Goal: Information Seeking & Learning: Learn about a topic

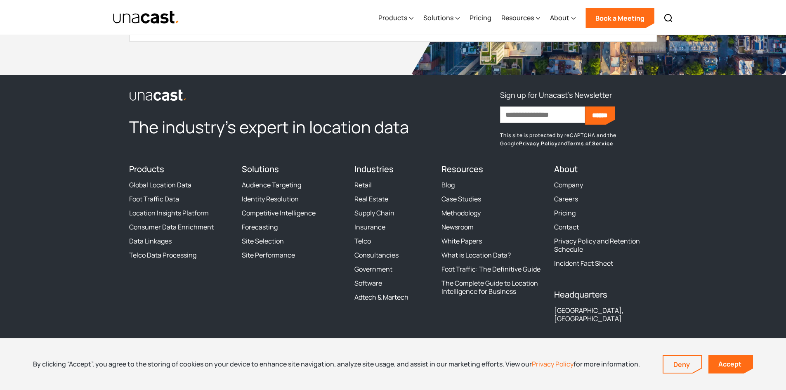
scroll to position [2512, 0]
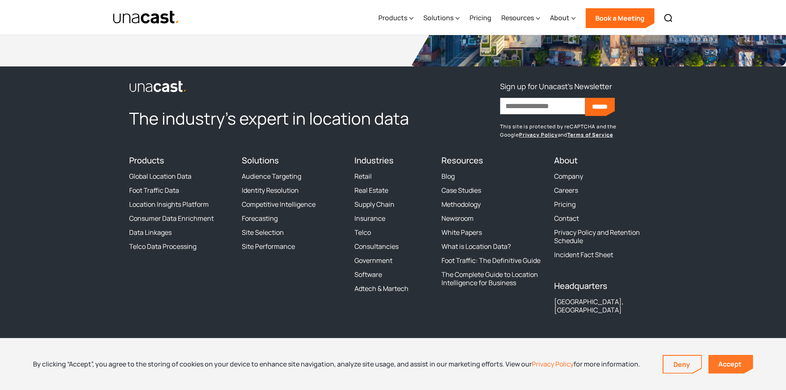
click at [730, 367] on link "Accept" at bounding box center [731, 364] width 45 height 19
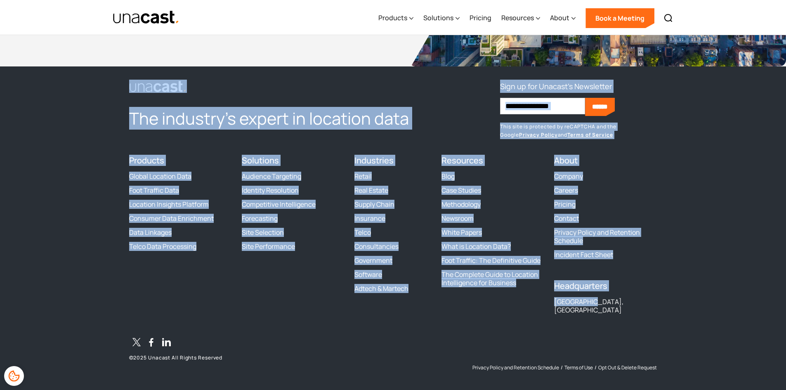
drag, startPoint x: 634, startPoint y: 300, endPoint x: 220, endPoint y: 84, distance: 466.9
click at [220, 84] on div "The industry’s expert in location data Sign up for Unacast's Newsletter First n…" at bounding box center [393, 225] width 528 height 291
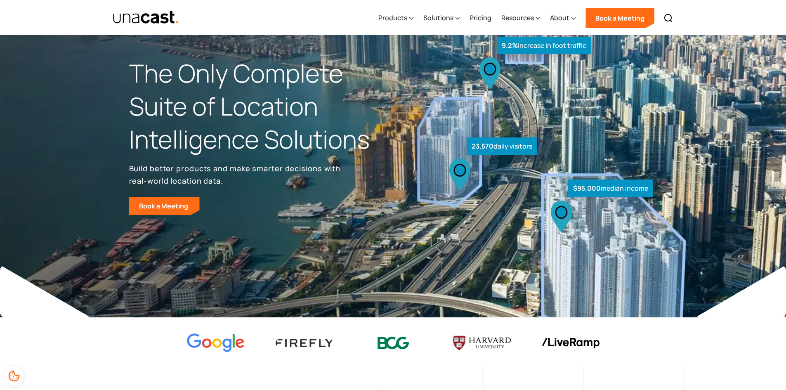
scroll to position [0, 0]
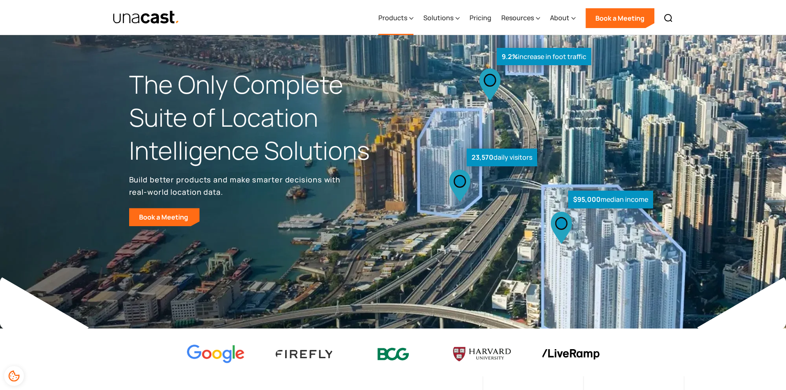
click at [396, 23] on div "Products" at bounding box center [395, 18] width 35 height 34
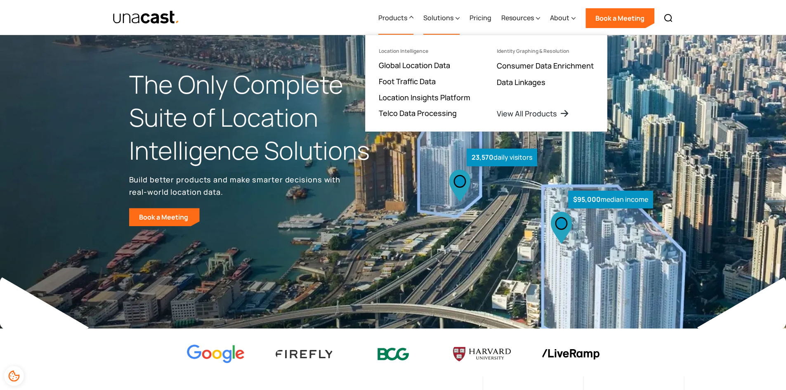
click at [427, 26] on div "Solutions" at bounding box center [441, 18] width 36 height 34
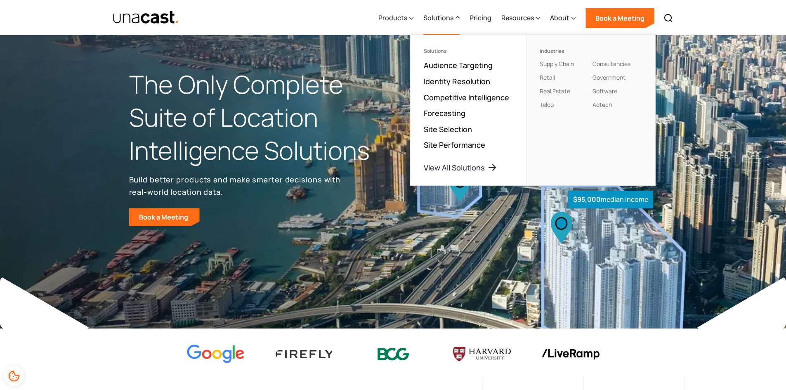
click at [635, 120] on ul "Industries Supply Chain Retail Real Estate Telco Consultancies Government Softw…" at bounding box center [590, 110] width 129 height 150
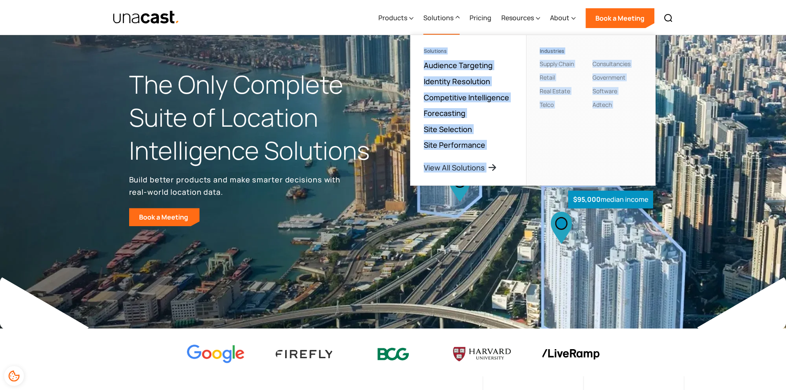
drag, startPoint x: 635, startPoint y: 120, endPoint x: 516, endPoint y: 49, distance: 138.8
click at [516, 49] on nav "Solutions Audience Targeting Identity Resolution Competitive Intelligence Forec…" at bounding box center [533, 110] width 246 height 151
click at [516, 49] on ul "Solutions Audience Targeting Identity Resolution Competitive Intelligence Forec…" at bounding box center [469, 110] width 116 height 150
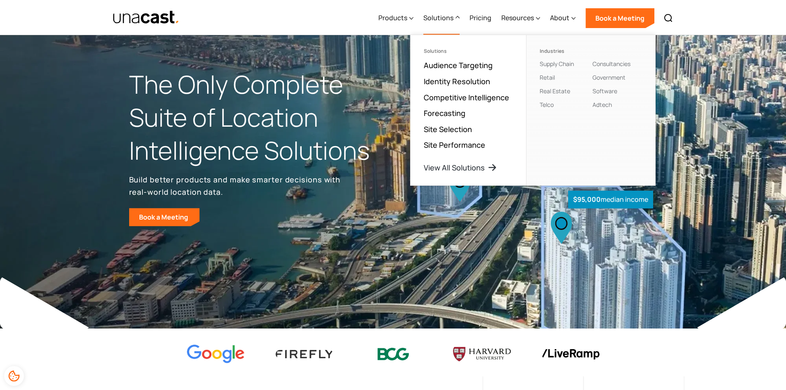
click at [516, 49] on ul "Solutions Audience Targeting Identity Resolution Competitive Intelligence Forec…" at bounding box center [469, 110] width 116 height 150
click at [461, 83] on link "Identity Resolution" at bounding box center [457, 81] width 66 height 10
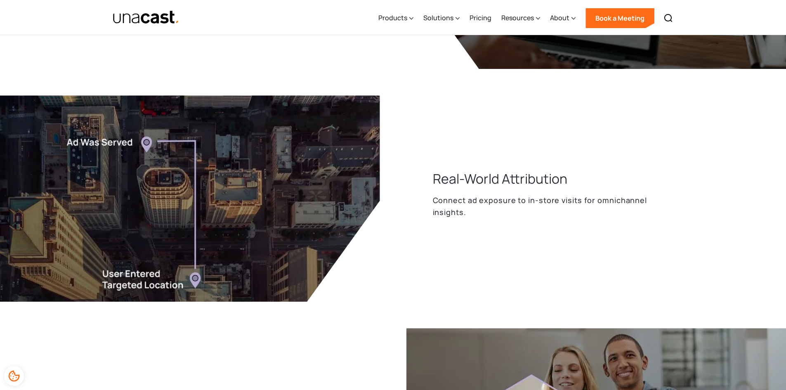
scroll to position [1273, 0]
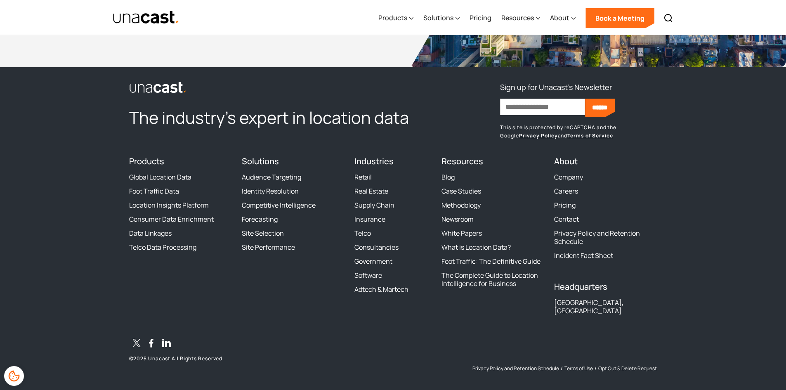
scroll to position [2389, 0]
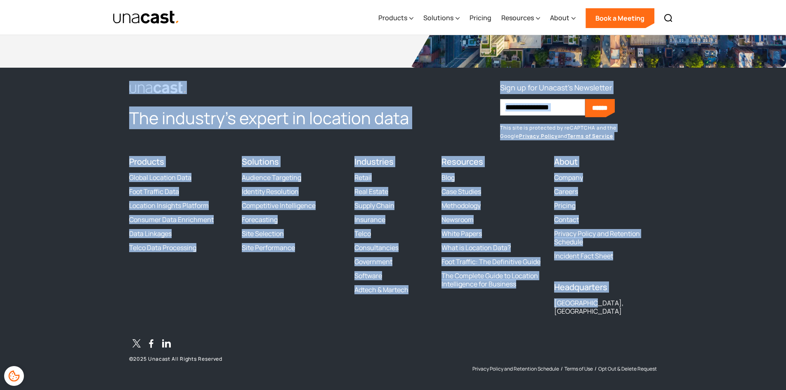
drag, startPoint x: 631, startPoint y: 307, endPoint x: 143, endPoint y: 70, distance: 542.7
click at [143, 70] on footer "The industry’s expert in location data Sign up for Unacast's Newsletter First n…" at bounding box center [393, 233] width 786 height 331
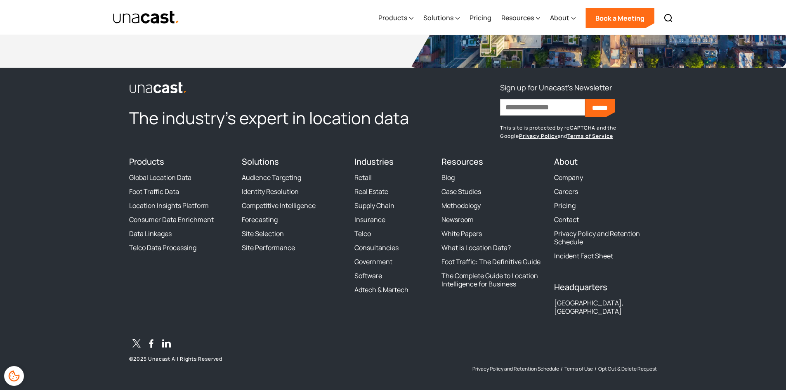
click at [712, 375] on footer "The industry’s expert in location data Sign up for Unacast's Newsletter First n…" at bounding box center [393, 233] width 786 height 331
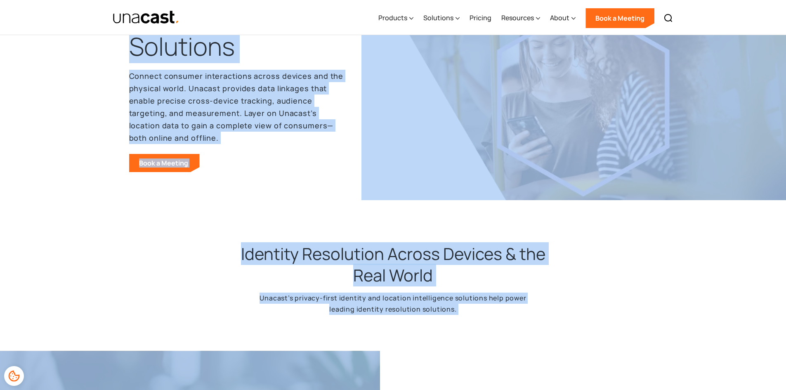
scroll to position [0, 0]
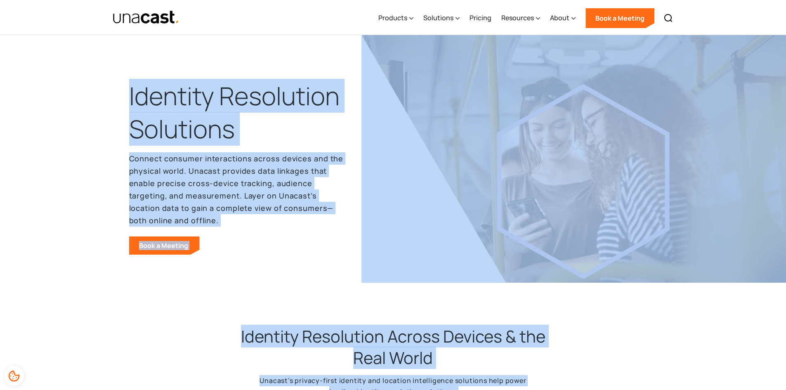
drag, startPoint x: 712, startPoint y: 375, endPoint x: 189, endPoint y: 52, distance: 614.2
click at [414, 14] on icon at bounding box center [411, 18] width 4 height 9
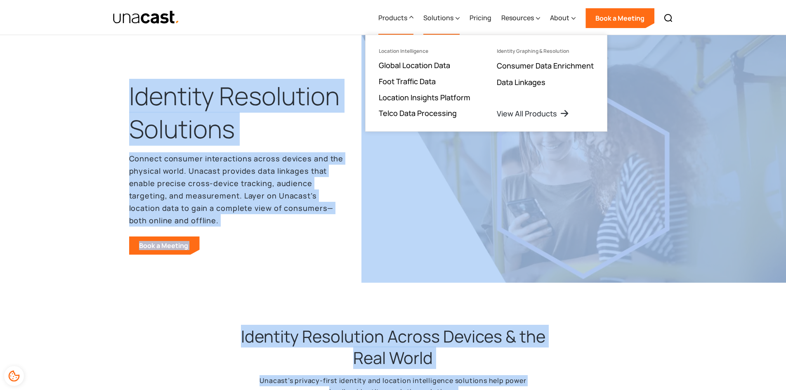
click at [435, 15] on div "Solutions" at bounding box center [438, 18] width 30 height 10
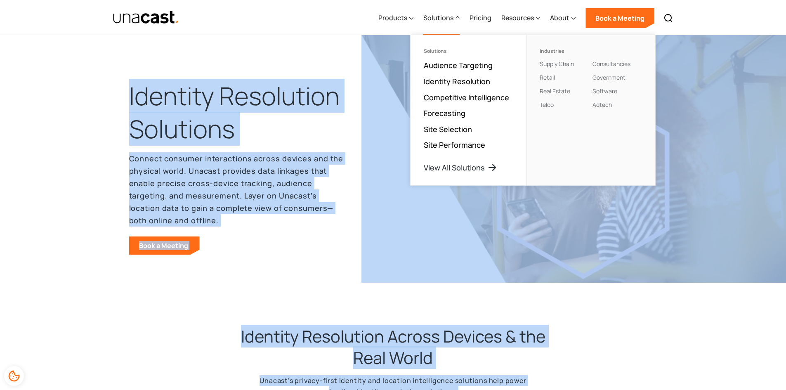
click at [307, 168] on p "Connect consumer interactions across devices and the physical world. Unacast pr…" at bounding box center [236, 189] width 215 height 74
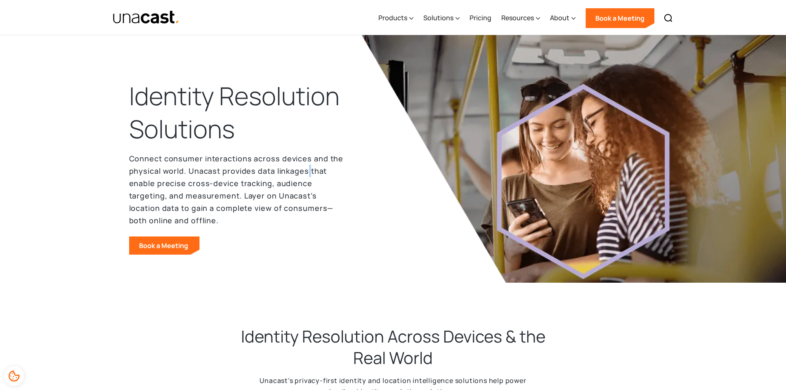
click at [307, 168] on p "Connect consumer interactions across devices and the physical world. Unacast pr…" at bounding box center [236, 189] width 215 height 74
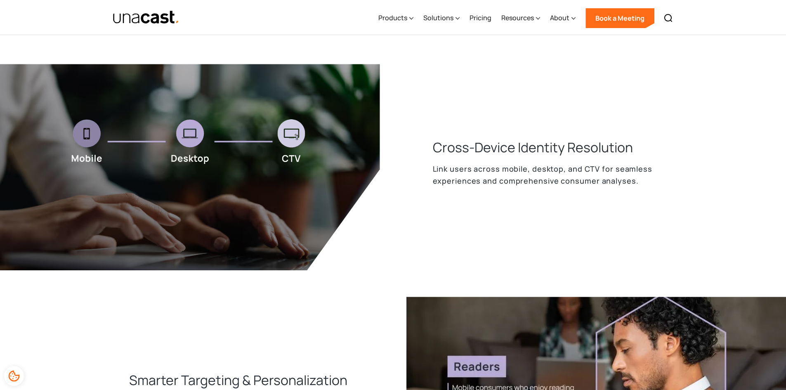
scroll to position [370, 0]
click at [488, 150] on h3 "Cross-Device Identity Resolution" at bounding box center [533, 147] width 200 height 18
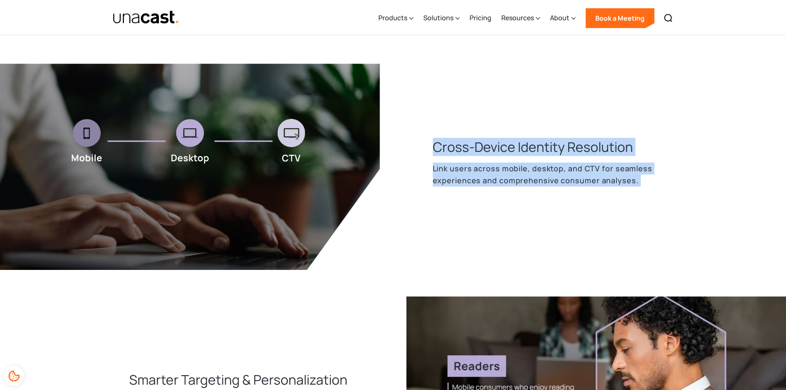
drag, startPoint x: 488, startPoint y: 150, endPoint x: 532, endPoint y: 195, distance: 62.8
click at [532, 195] on div "Cross-Device Identity Resolution Link users across mobile, desktop, and CTV for…" at bounding box center [532, 167] width 251 height 59
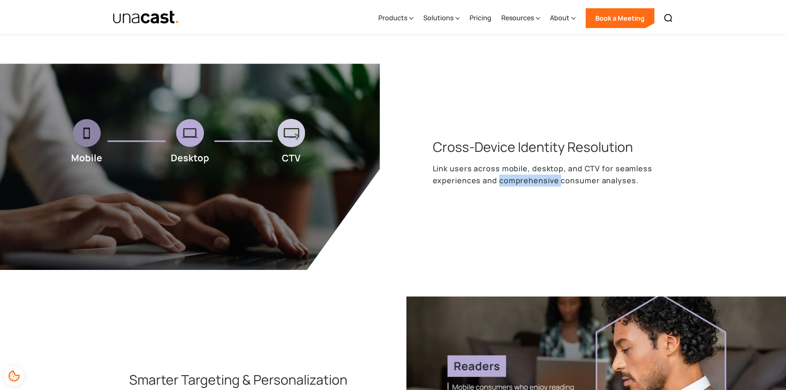
click at [532, 195] on div "Cross-Device Identity Resolution Link users across mobile, desktop, and CTV for…" at bounding box center [532, 167] width 251 height 59
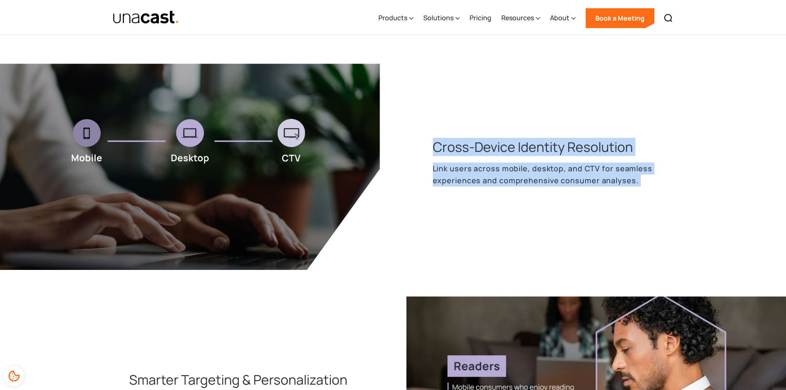
drag, startPoint x: 532, startPoint y: 195, endPoint x: 516, endPoint y: 140, distance: 57.8
click at [516, 140] on div "Cross-Device Identity Resolution Link users across mobile, desktop, and CTV for…" at bounding box center [532, 167] width 251 height 59
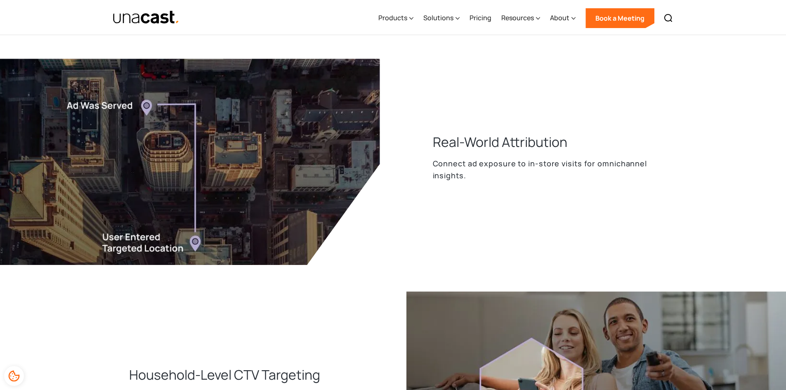
scroll to position [1306, 0]
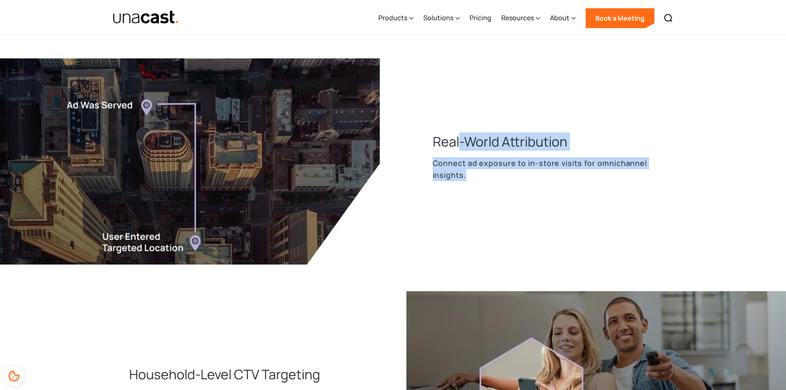
drag, startPoint x: 486, startPoint y: 184, endPoint x: 459, endPoint y: 142, distance: 50.1
click at [459, 142] on div "Real-World Attribution Connect ad exposure to in-store visits for omnichannel i…" at bounding box center [532, 161] width 251 height 59
click at [459, 142] on h3 "Real-World Attribution" at bounding box center [500, 141] width 135 height 18
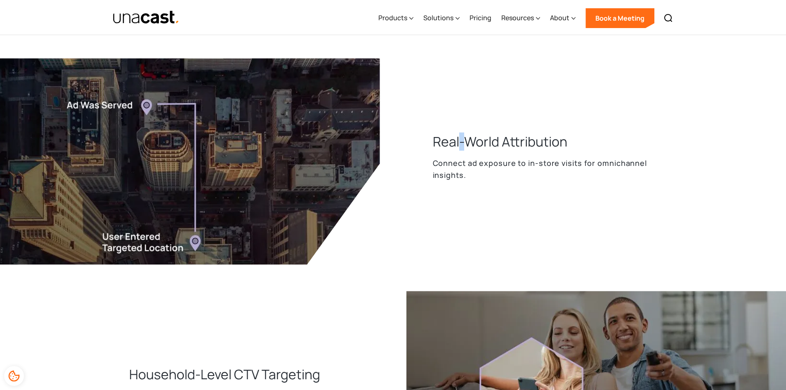
click at [459, 142] on h3 "Real-World Attribution" at bounding box center [500, 141] width 135 height 18
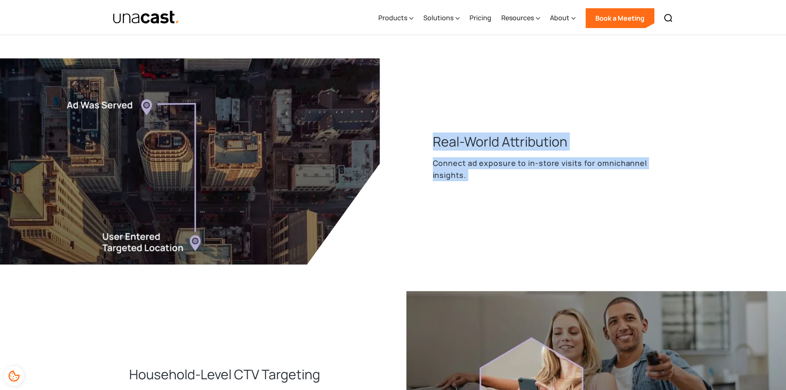
drag, startPoint x: 459, startPoint y: 142, endPoint x: 489, endPoint y: 177, distance: 45.7
click at [489, 177] on div "Real-World Attribution Connect ad exposure to in-store visits for omnichannel i…" at bounding box center [532, 161] width 251 height 59
click at [489, 177] on p "Connect ad exposure to in-store visits for omnichannel insights." at bounding box center [545, 169] width 225 height 24
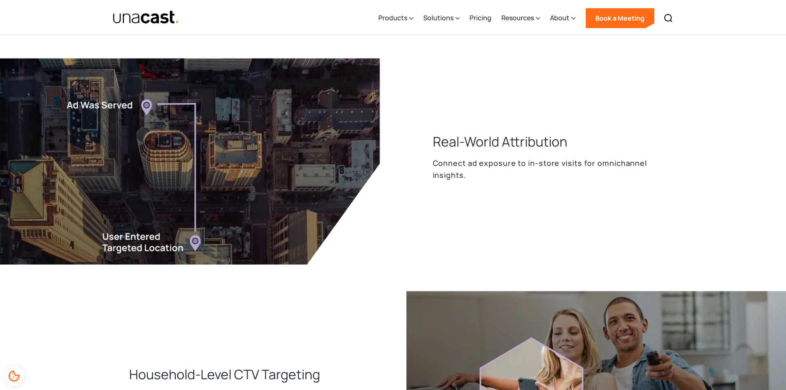
click at [489, 177] on p "Connect ad exposure to in-store visits for omnichannel insights." at bounding box center [545, 169] width 225 height 24
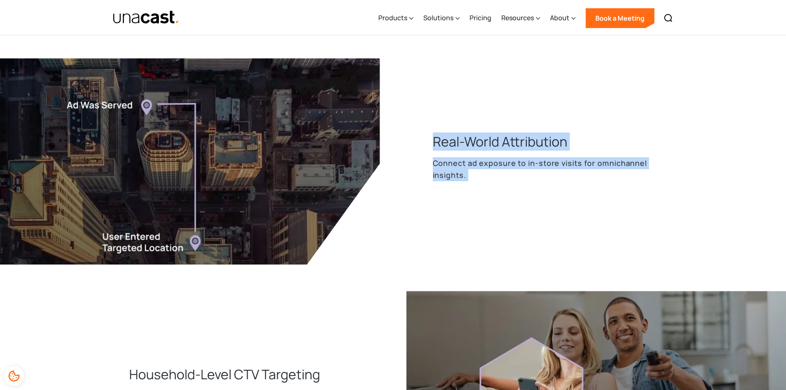
drag, startPoint x: 489, startPoint y: 177, endPoint x: 494, endPoint y: 126, distance: 50.6
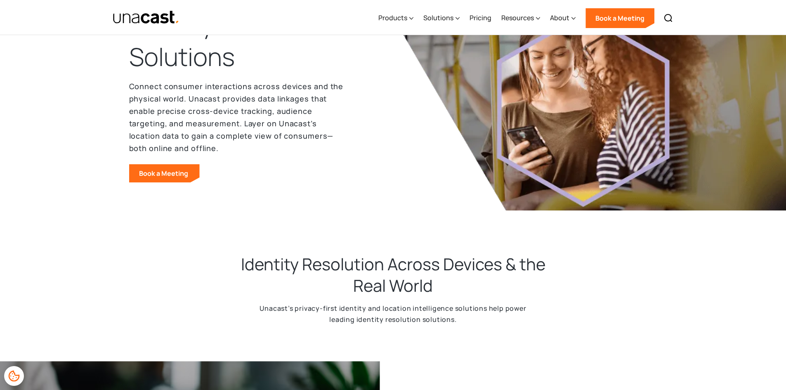
scroll to position [0, 0]
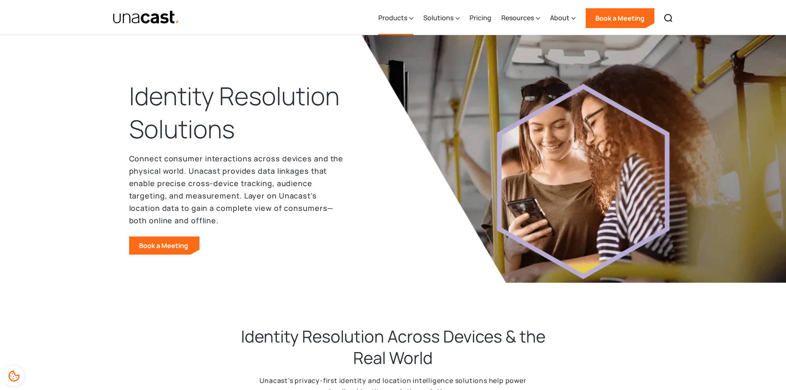
click at [387, 15] on div "Products" at bounding box center [392, 18] width 29 height 10
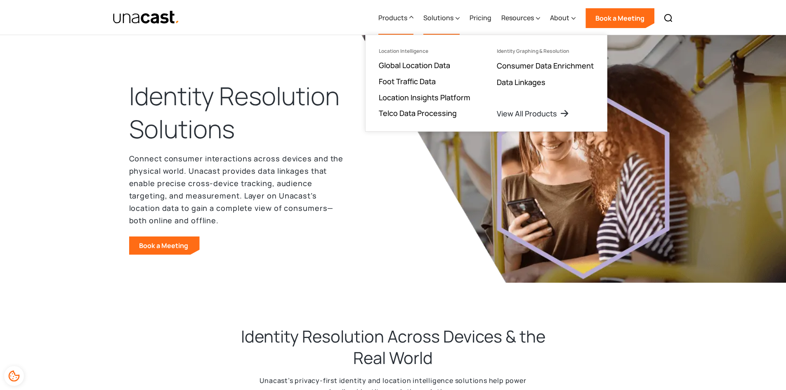
click at [451, 18] on div "Solutions" at bounding box center [438, 18] width 30 height 10
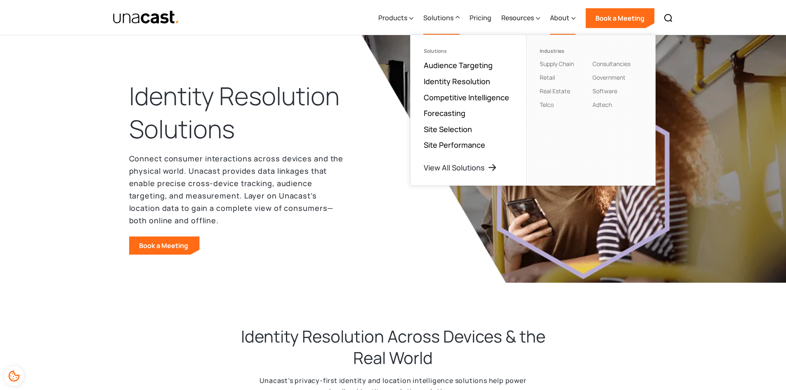
click at [558, 20] on div "About" at bounding box center [559, 18] width 19 height 10
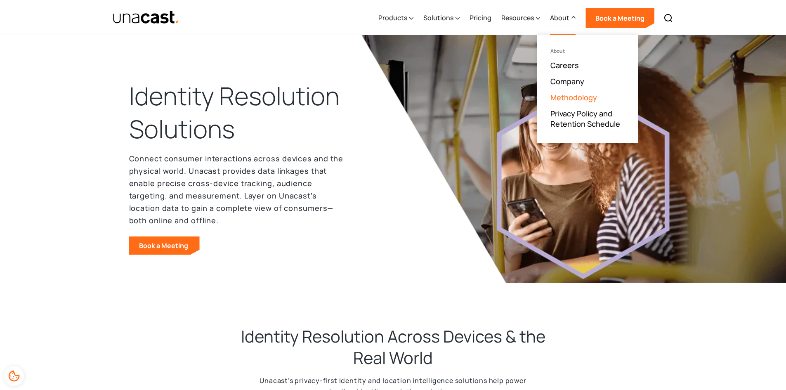
click at [592, 94] on link "Methodology" at bounding box center [574, 97] width 47 height 10
